Goal: Transaction & Acquisition: Book appointment/travel/reservation

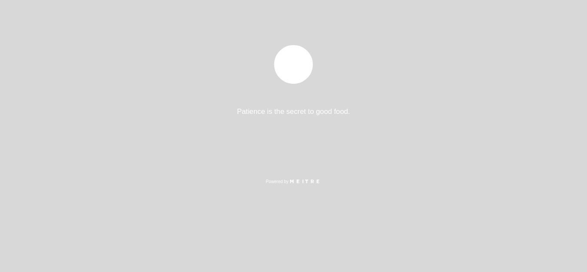
select select "es"
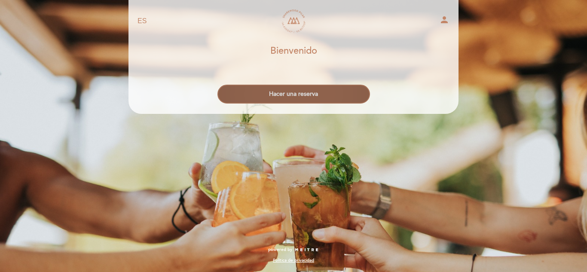
click at [300, 96] on button "Hacer una reserva" at bounding box center [293, 94] width 152 height 19
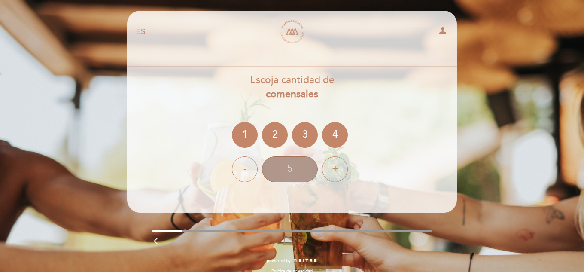
click at [300, 170] on div "5" at bounding box center [290, 169] width 56 height 26
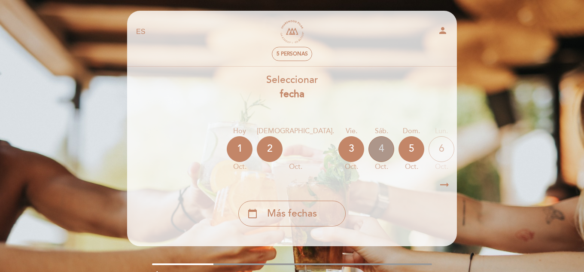
click at [368, 152] on div "4" at bounding box center [381, 149] width 26 height 26
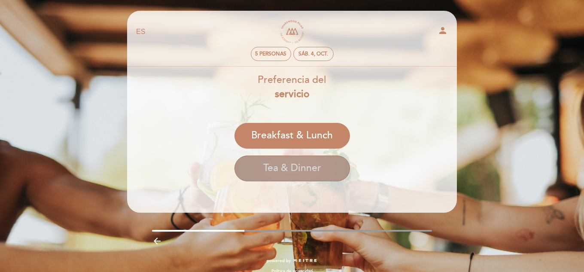
scroll to position [11, 0]
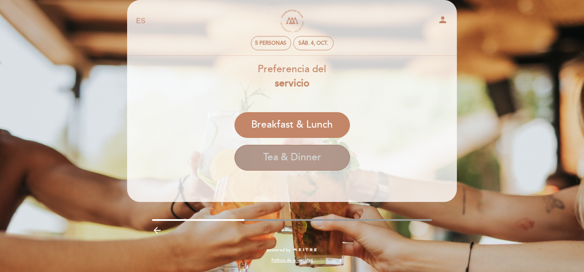
click at [298, 154] on button "Tea & dinner" at bounding box center [292, 158] width 116 height 26
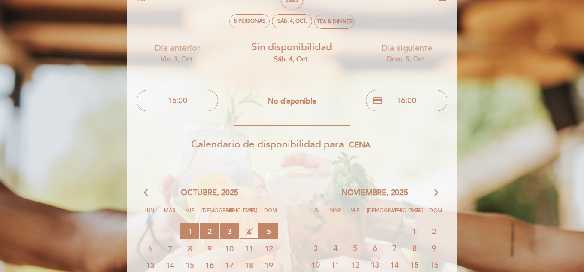
scroll to position [54, 0]
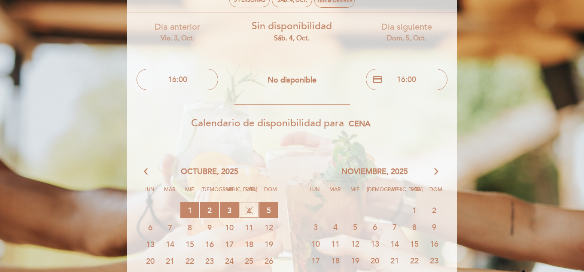
click at [253, 228] on span "11" at bounding box center [249, 227] width 19 height 16
click at [251, 227] on span "11" at bounding box center [249, 227] width 19 height 16
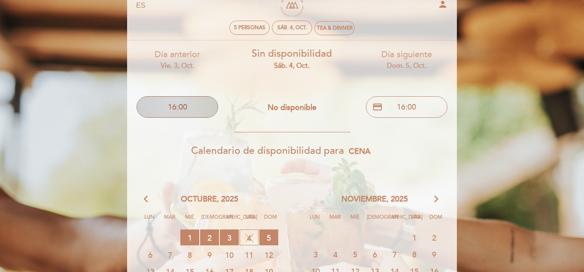
scroll to position [11, 0]
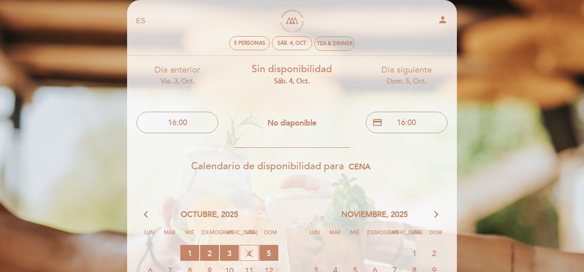
click at [278, 77] on div "sáb. 4, oct." at bounding box center [292, 81] width 102 height 10
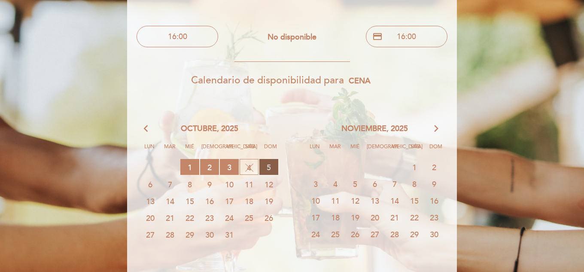
click at [274, 169] on span "5 RESERVAS DISPONIBLES" at bounding box center [268, 167] width 19 height 16
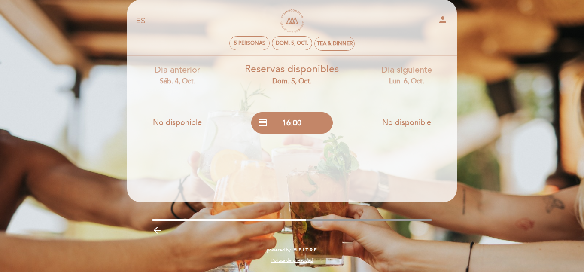
click at [288, 20] on link "[PERSON_NAME]" at bounding box center [291, 21] width 107 height 24
click at [398, 79] on div "lun. 6, oct." at bounding box center [407, 81] width 102 height 10
drag, startPoint x: 415, startPoint y: 71, endPoint x: 440, endPoint y: 70, distance: 24.5
click at [440, 70] on div "Día siguiente lun. 6, oct." at bounding box center [407, 75] width 102 height 22
click at [417, 70] on div "Día siguiente lun. 6, oct." at bounding box center [407, 75] width 102 height 22
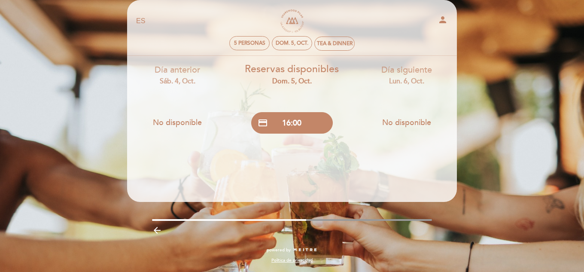
click at [417, 70] on div "Día siguiente lun. 6, oct." at bounding box center [407, 75] width 102 height 22
click at [168, 67] on div "Día anterior sáb. 4, oct." at bounding box center [178, 75] width 102 height 22
drag, startPoint x: 169, startPoint y: 68, endPoint x: 268, endPoint y: 67, distance: 98.8
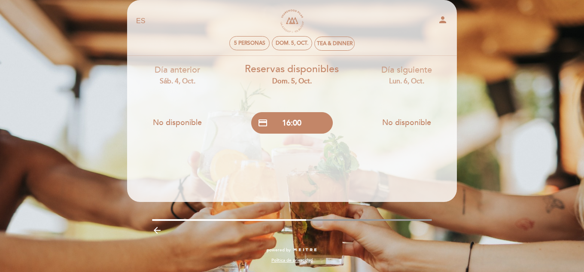
click at [171, 68] on div "Día anterior sáb. 4, oct." at bounding box center [178, 75] width 102 height 22
drag, startPoint x: 274, startPoint y: 67, endPoint x: 328, endPoint y: 67, distance: 53.3
click at [282, 66] on div "Reservas disponibles dom. 5, oct." at bounding box center [292, 74] width 102 height 24
drag, startPoint x: 328, startPoint y: 67, endPoint x: 431, endPoint y: 74, distance: 103.7
click at [356, 71] on div "Día anterior sáb. 4, oct. No disponible Reservas disponibles dom. 5, oct. credi…" at bounding box center [292, 97] width 344 height 82
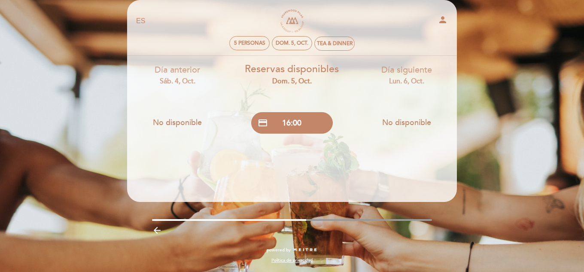
drag, startPoint x: 431, startPoint y: 74, endPoint x: 439, endPoint y: 73, distance: 7.8
click at [435, 73] on div "Día siguiente lun. 6, oct." at bounding box center [407, 75] width 102 height 22
click at [439, 73] on div "Día siguiente lun. 6, oct." at bounding box center [407, 75] width 102 height 22
